Goal: Information Seeking & Learning: Learn about a topic

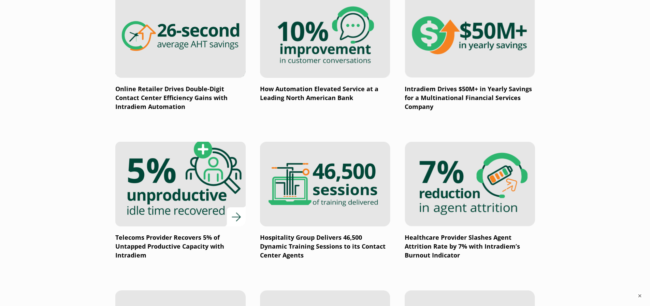
scroll to position [512, 0]
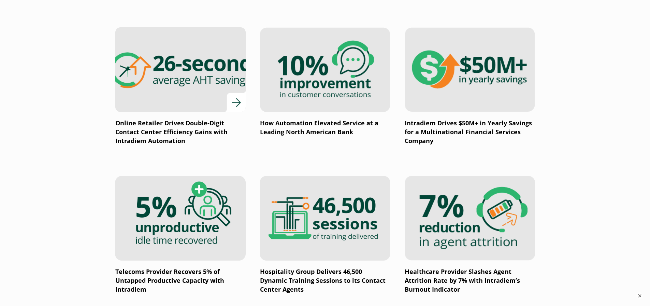
click at [232, 105] on div at bounding box center [180, 69] width 130 height 85
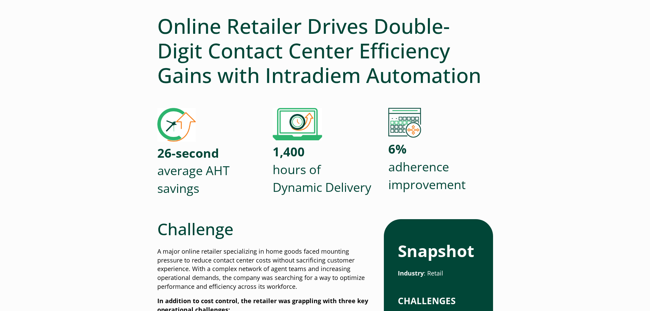
scroll to position [68, 0]
